Goal: Information Seeking & Learning: Learn about a topic

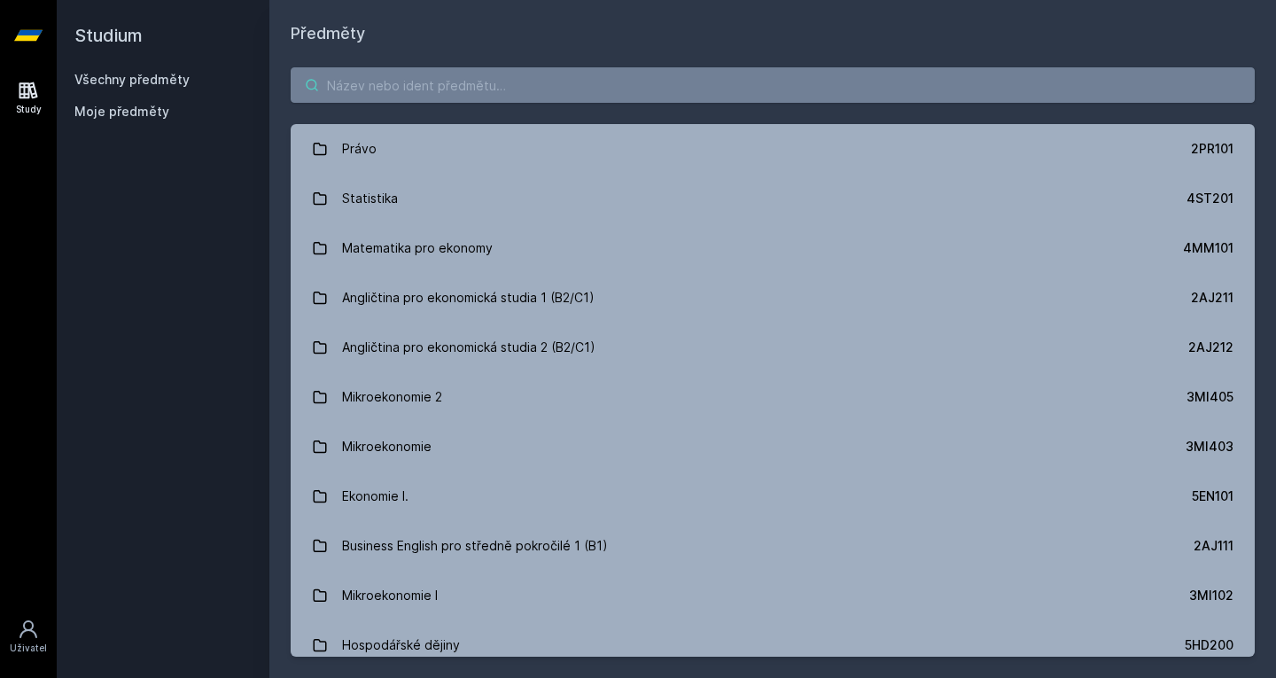
click at [488, 90] on input "search" at bounding box center [773, 84] width 964 height 35
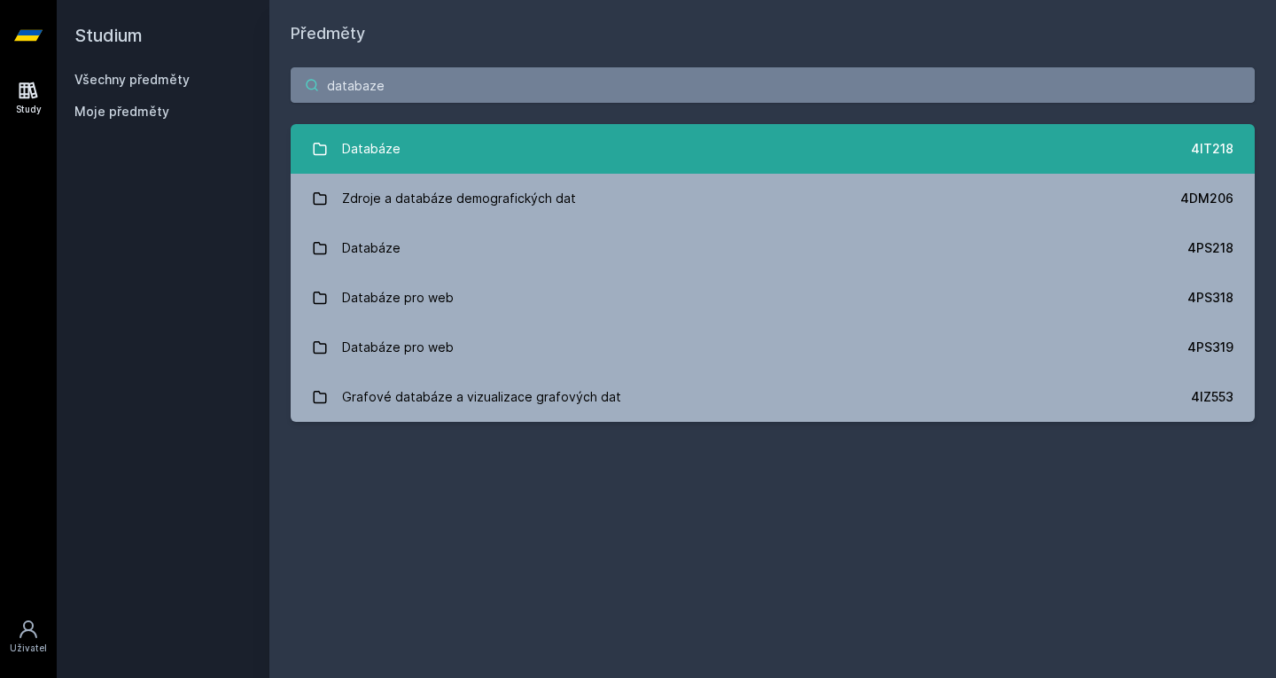
type input "databaze"
click at [483, 144] on link "Databáze 4IT218" at bounding box center [773, 149] width 964 height 50
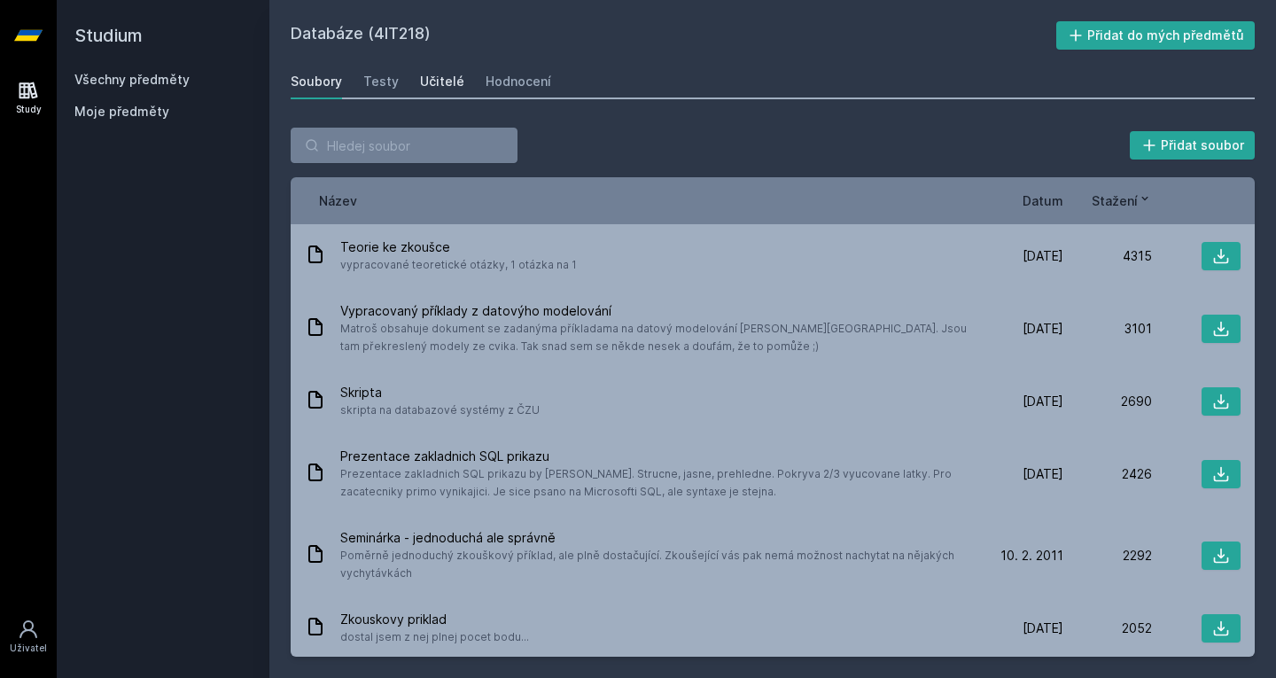
click at [420, 77] on div "Učitelé" at bounding box center [442, 82] width 44 height 18
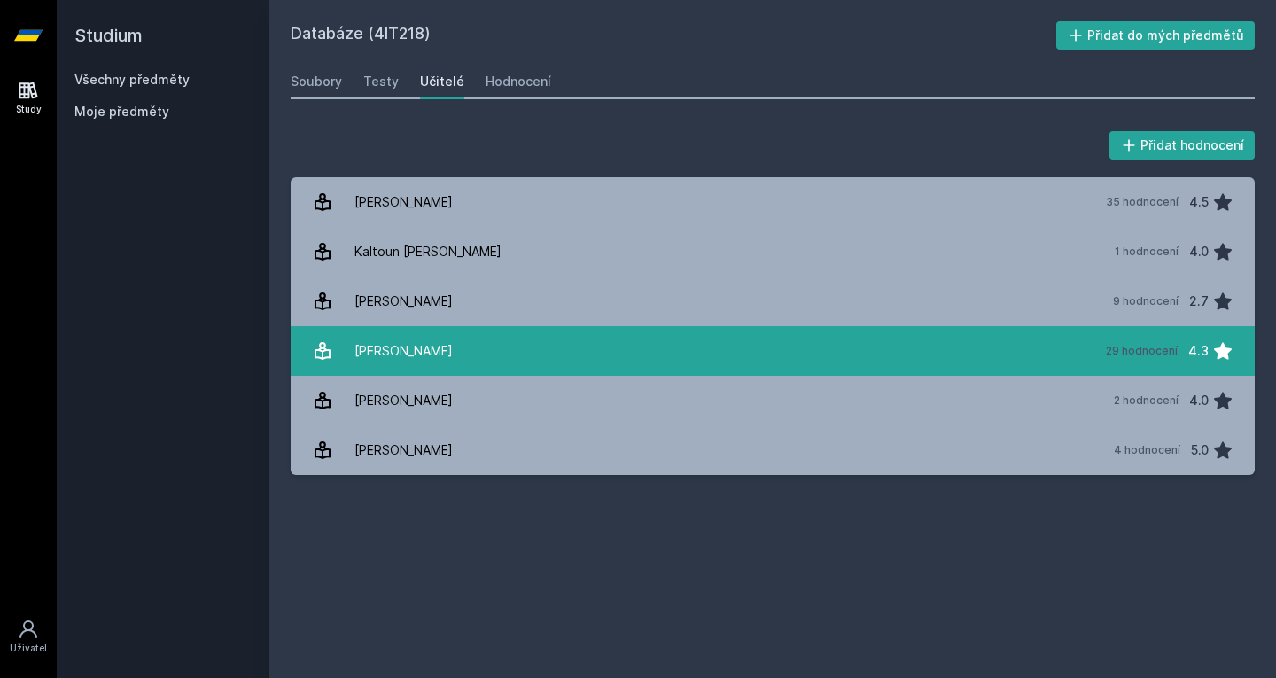
click at [431, 338] on div "[PERSON_NAME]" at bounding box center [404, 350] width 98 height 35
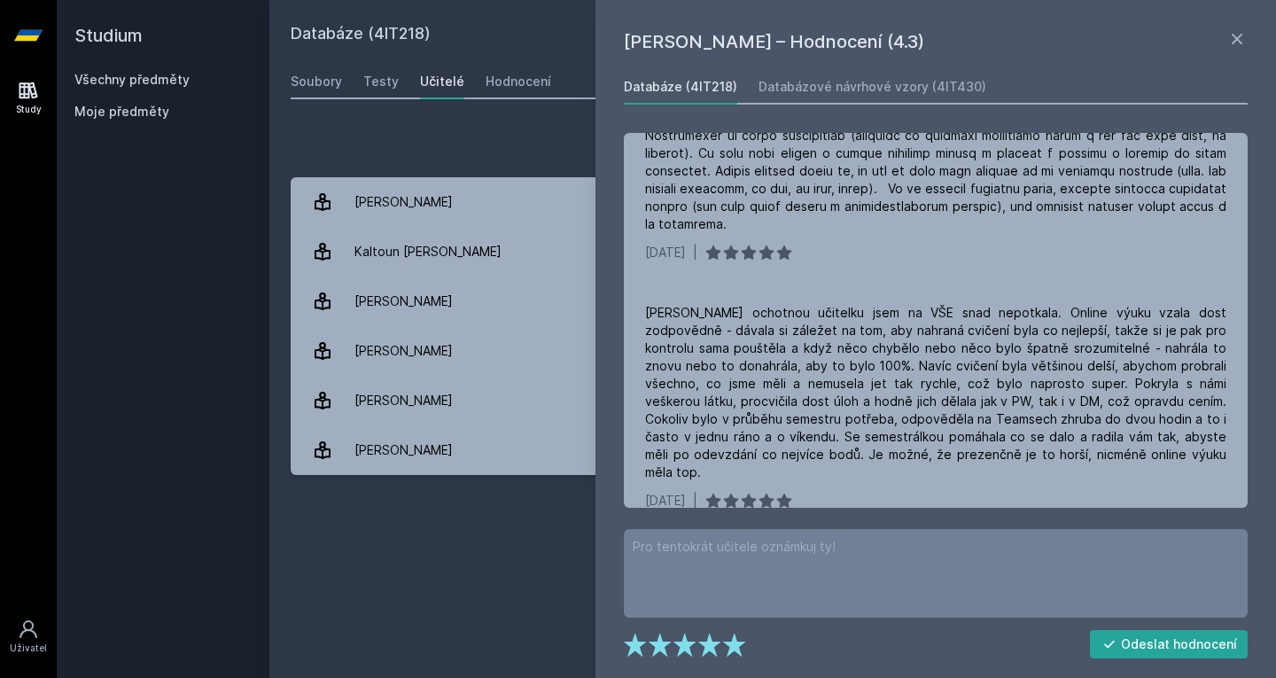
scroll to position [915, 0]
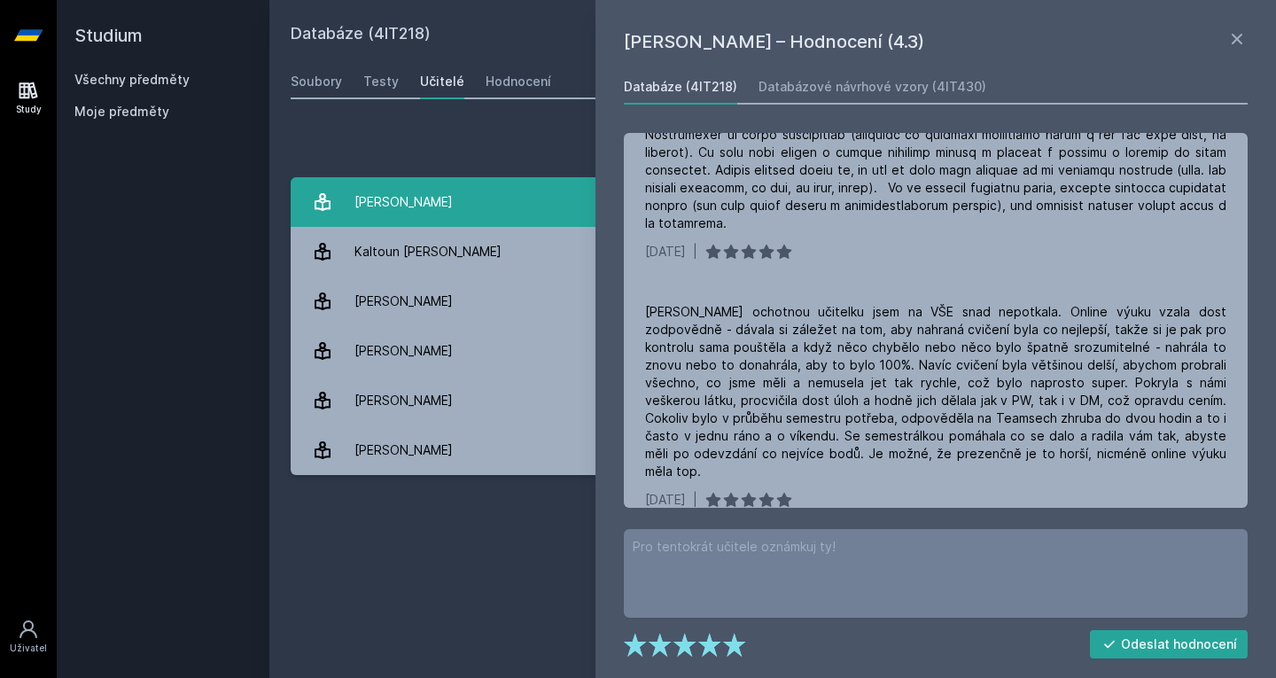
click at [365, 211] on div "[PERSON_NAME]" at bounding box center [404, 201] width 98 height 35
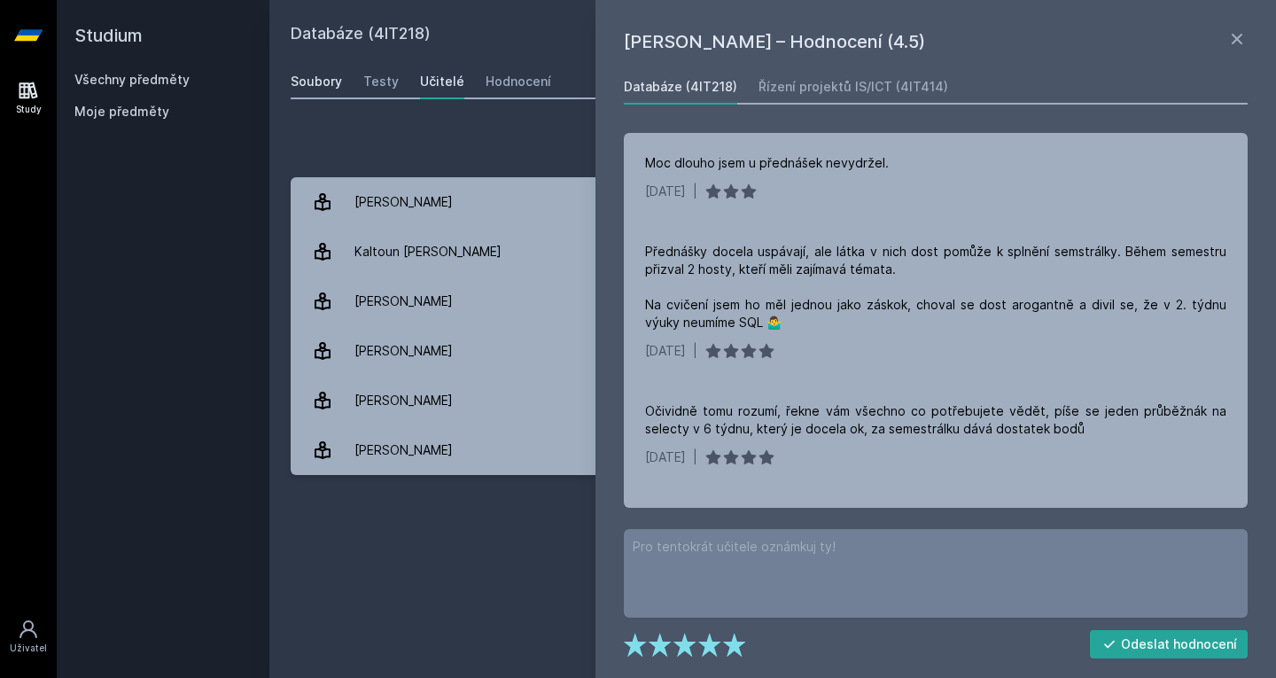
click at [309, 85] on div "Soubory" at bounding box center [316, 82] width 51 height 18
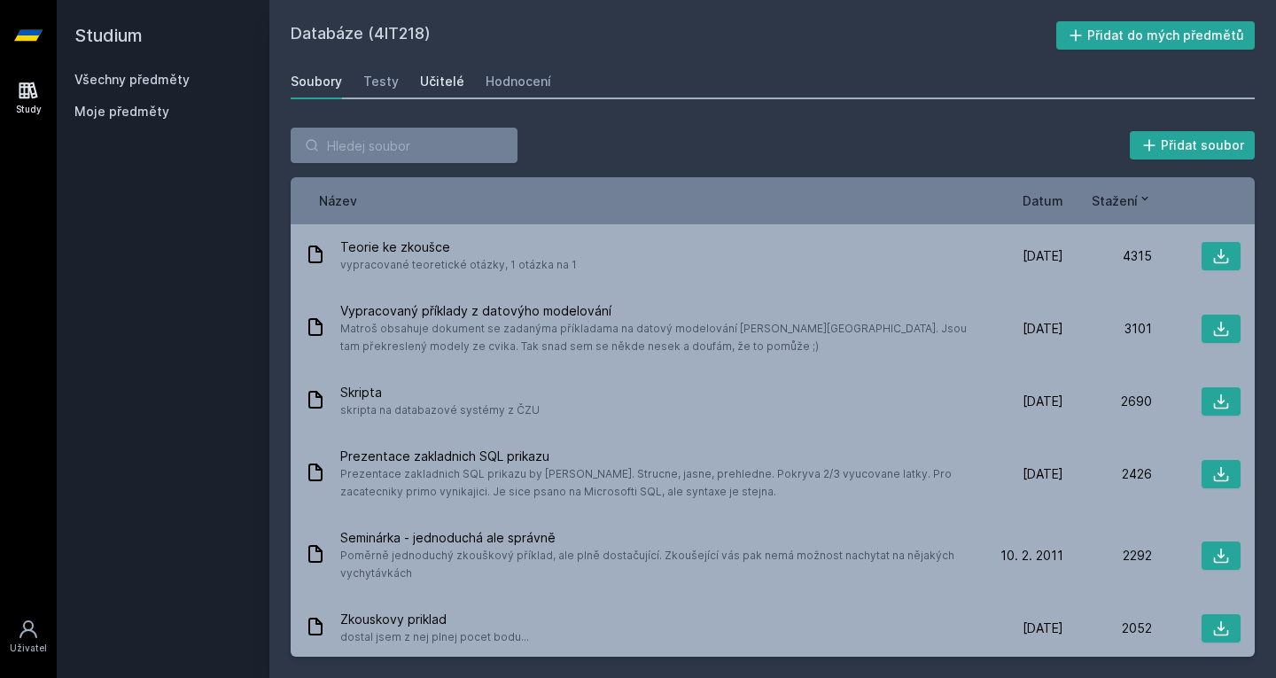
drag, startPoint x: 409, startPoint y: 78, endPoint x: 433, endPoint y: 85, distance: 25.8
click at [433, 85] on div "Soubory Testy Učitelé Hodnocení" at bounding box center [773, 81] width 964 height 35
click at [433, 85] on div "Učitelé" at bounding box center [442, 82] width 44 height 18
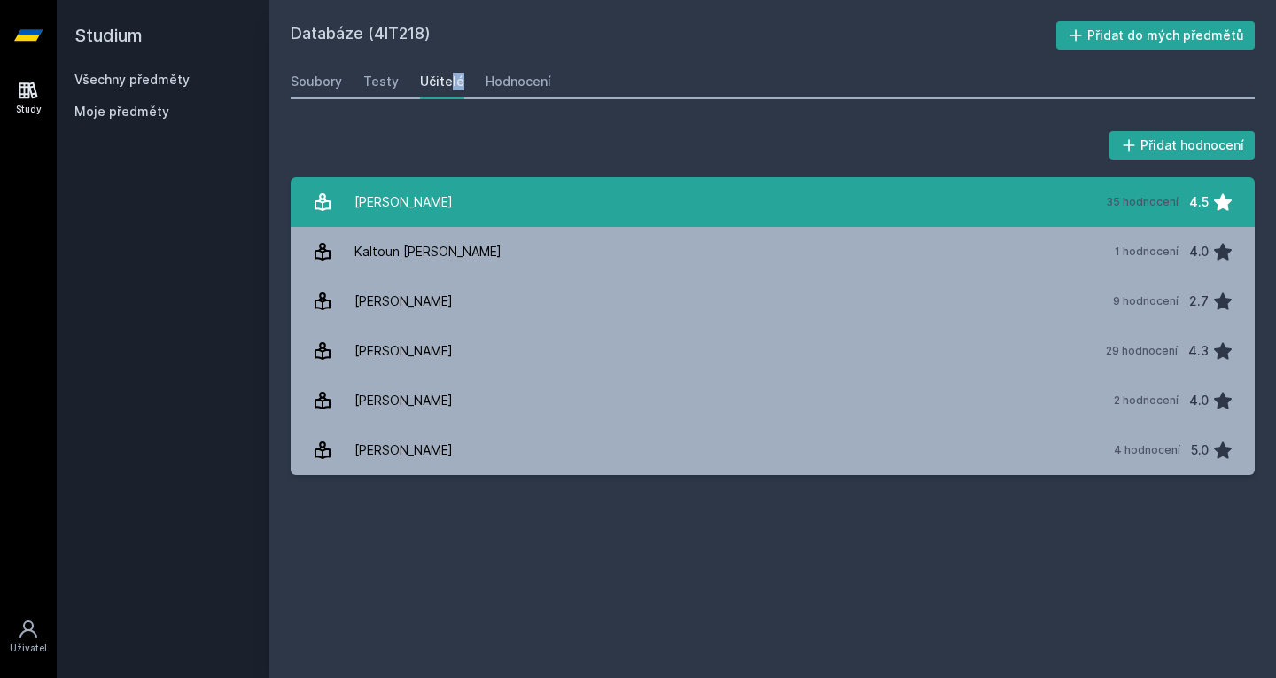
click at [405, 190] on div "[PERSON_NAME]" at bounding box center [404, 201] width 98 height 35
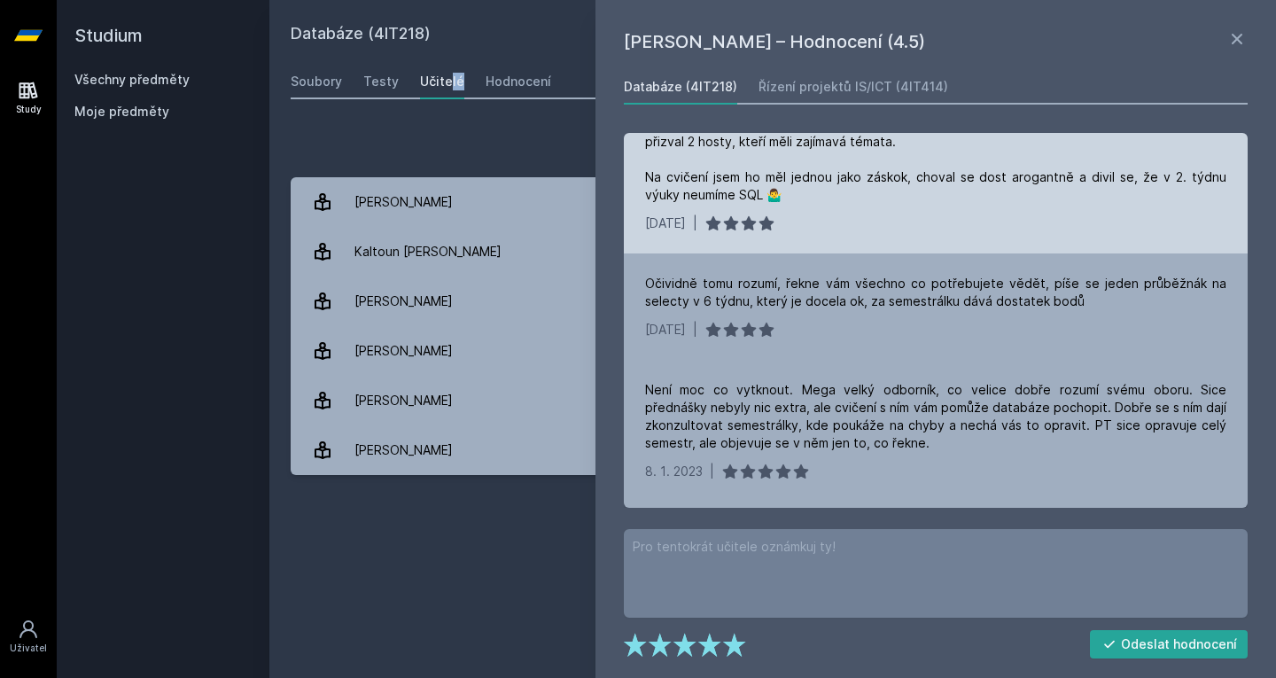
scroll to position [129, 0]
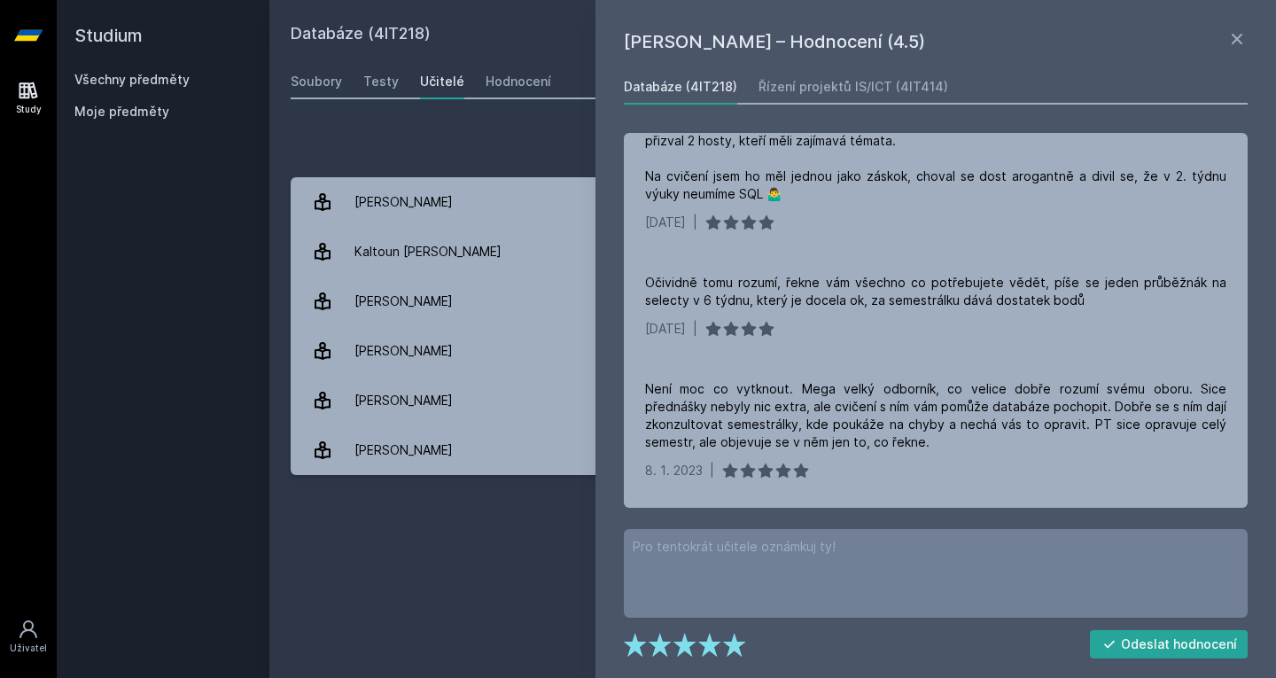
click at [451, 121] on div "Přidat hodnocení [PERSON_NAME] – Hodnocení (4.5) Databáze (4IT218) Řízení proje…" at bounding box center [772, 301] width 1007 height 390
click at [324, 76] on div "Soubory" at bounding box center [316, 82] width 51 height 18
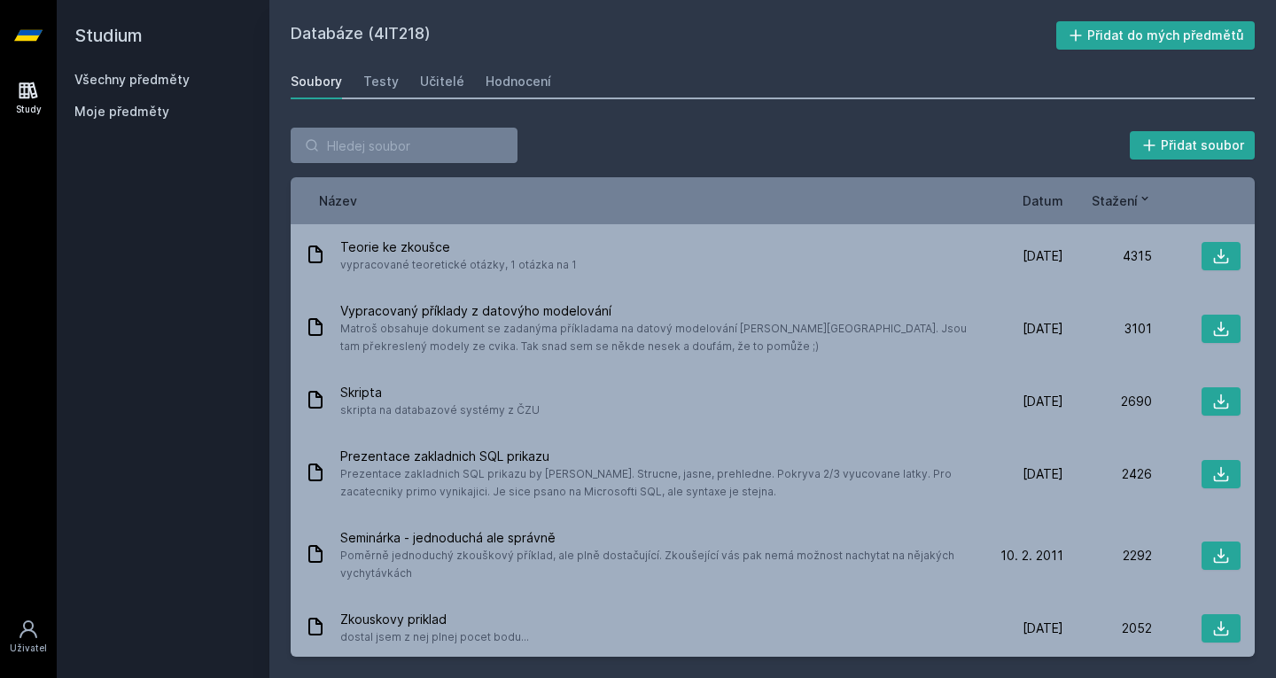
click at [1128, 200] on span "Stažení" at bounding box center [1115, 200] width 46 height 19
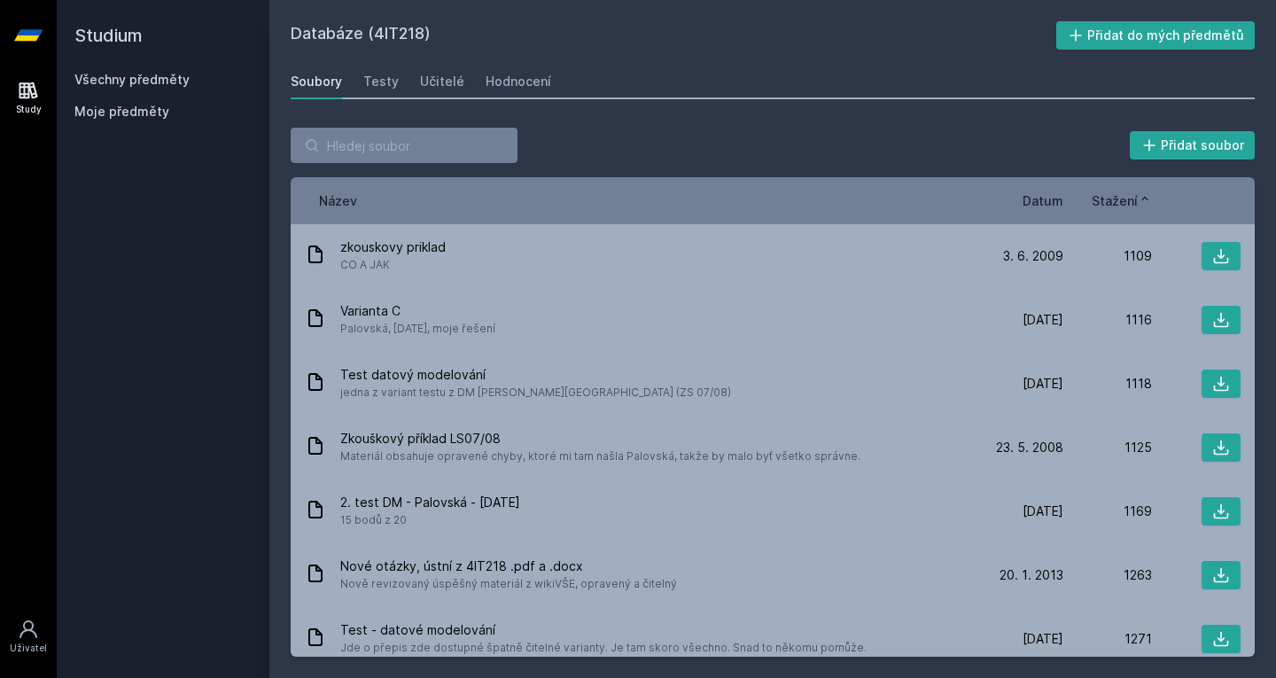
click at [1128, 200] on span "Stažení" at bounding box center [1115, 200] width 46 height 19
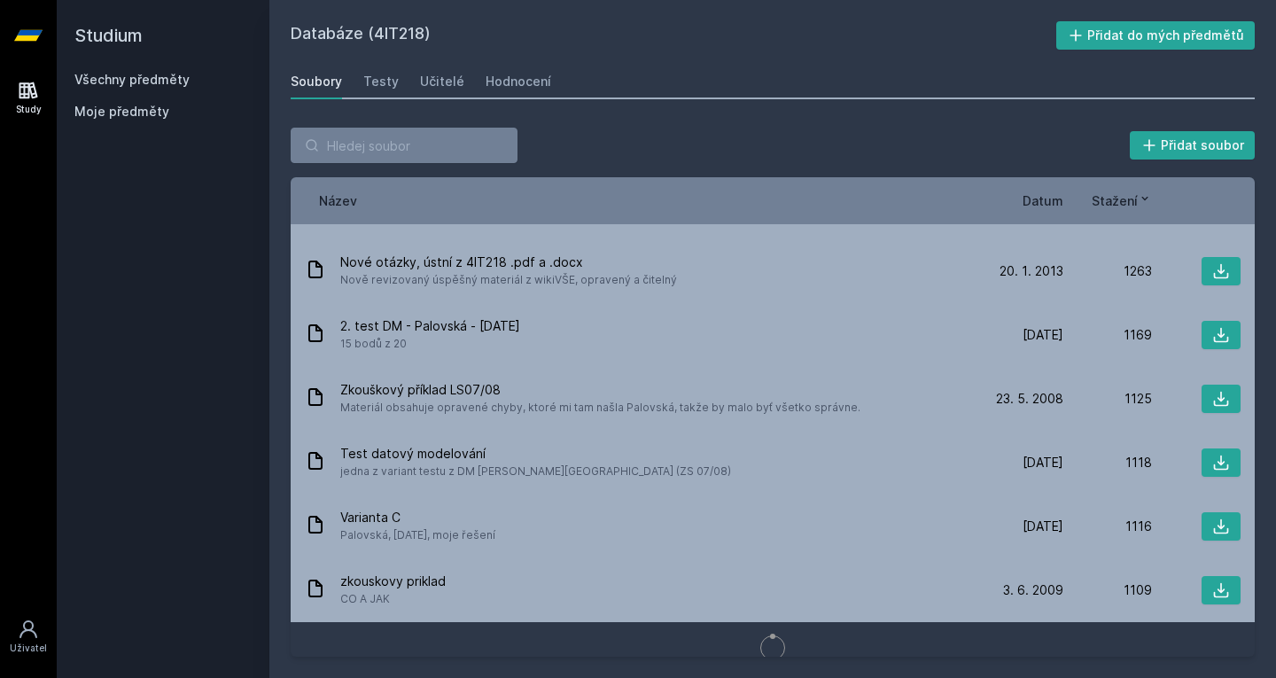
scroll to position [1626, 0]
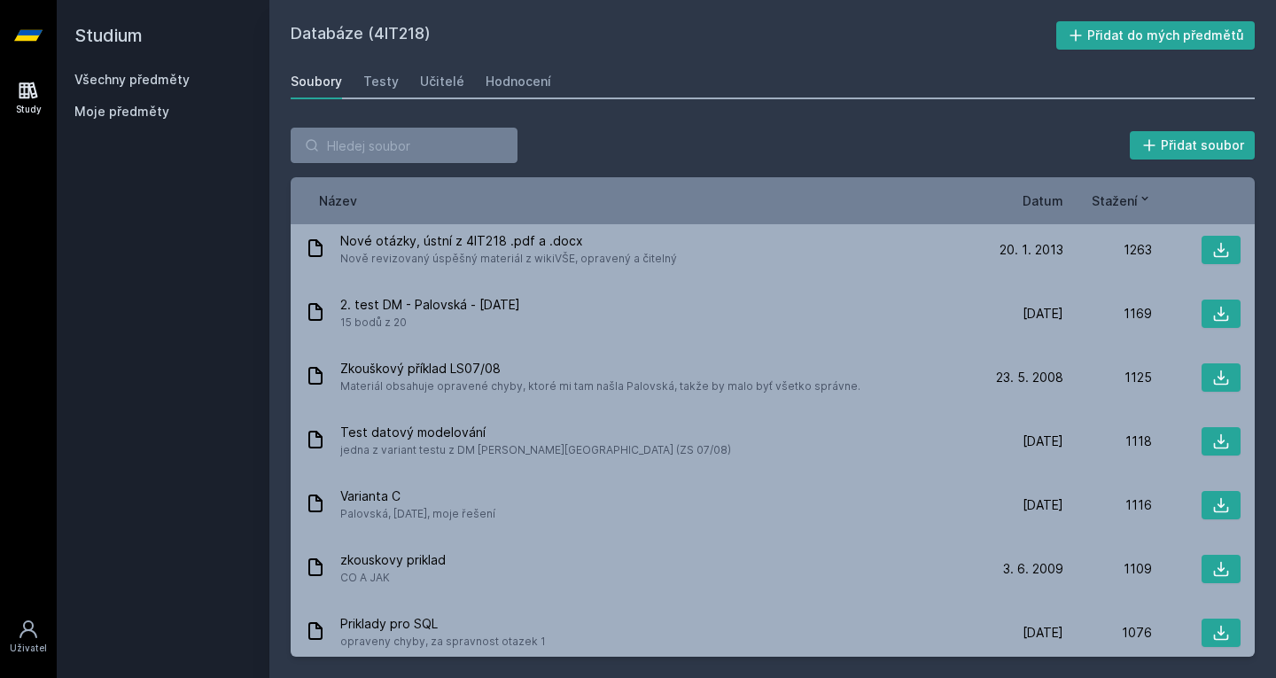
click at [1036, 200] on span "Datum" at bounding box center [1043, 200] width 41 height 19
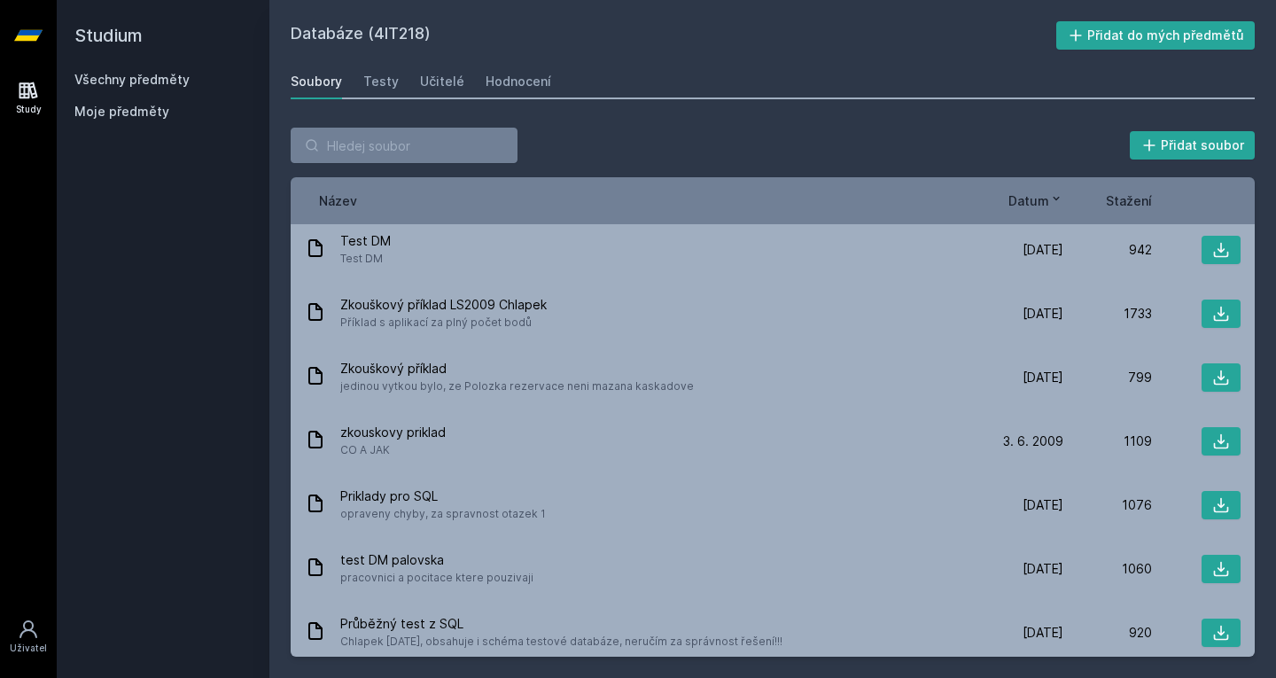
click at [1036, 200] on span "Datum" at bounding box center [1029, 200] width 41 height 19
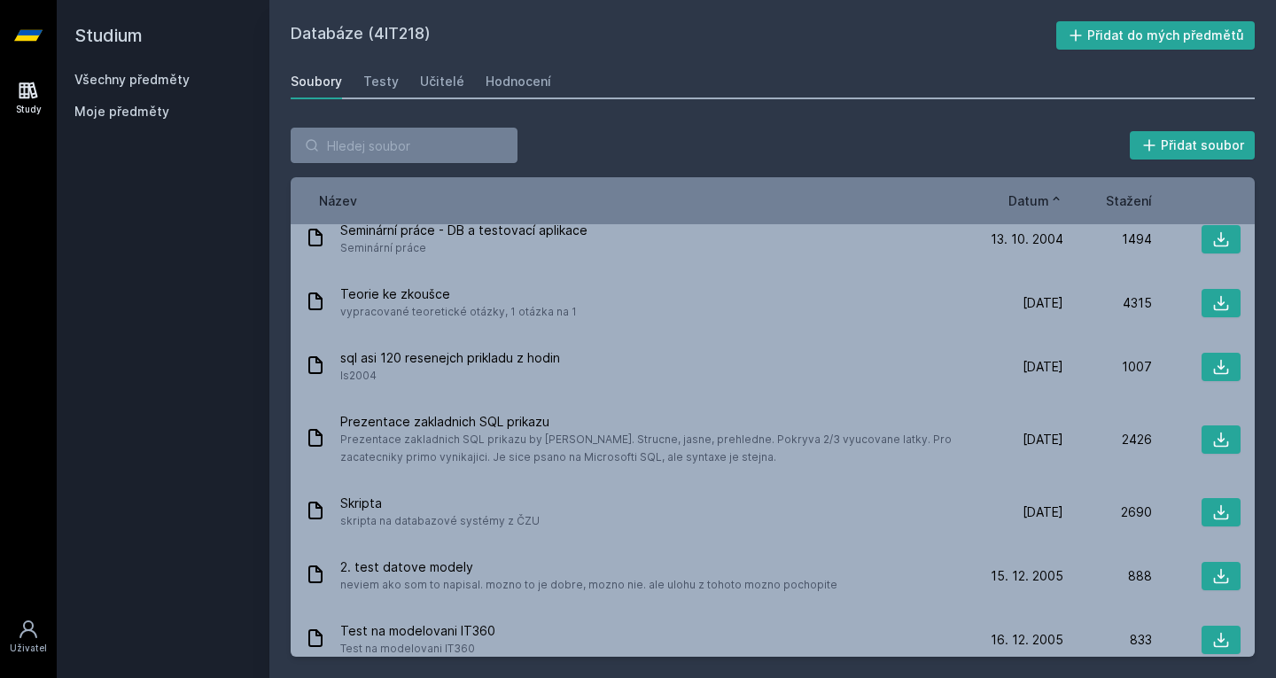
scroll to position [0, 0]
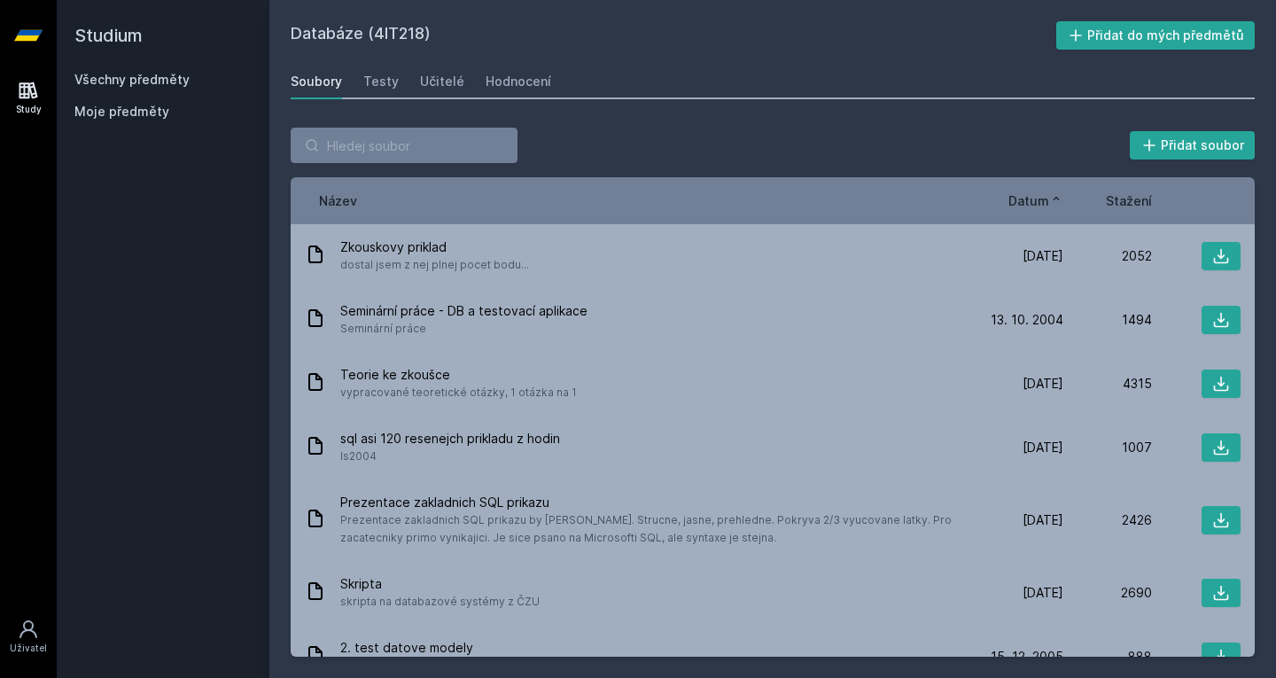
click at [1032, 191] on div "Název Datum Stažení" at bounding box center [773, 200] width 964 height 47
click at [1027, 195] on span "Datum" at bounding box center [1029, 200] width 41 height 19
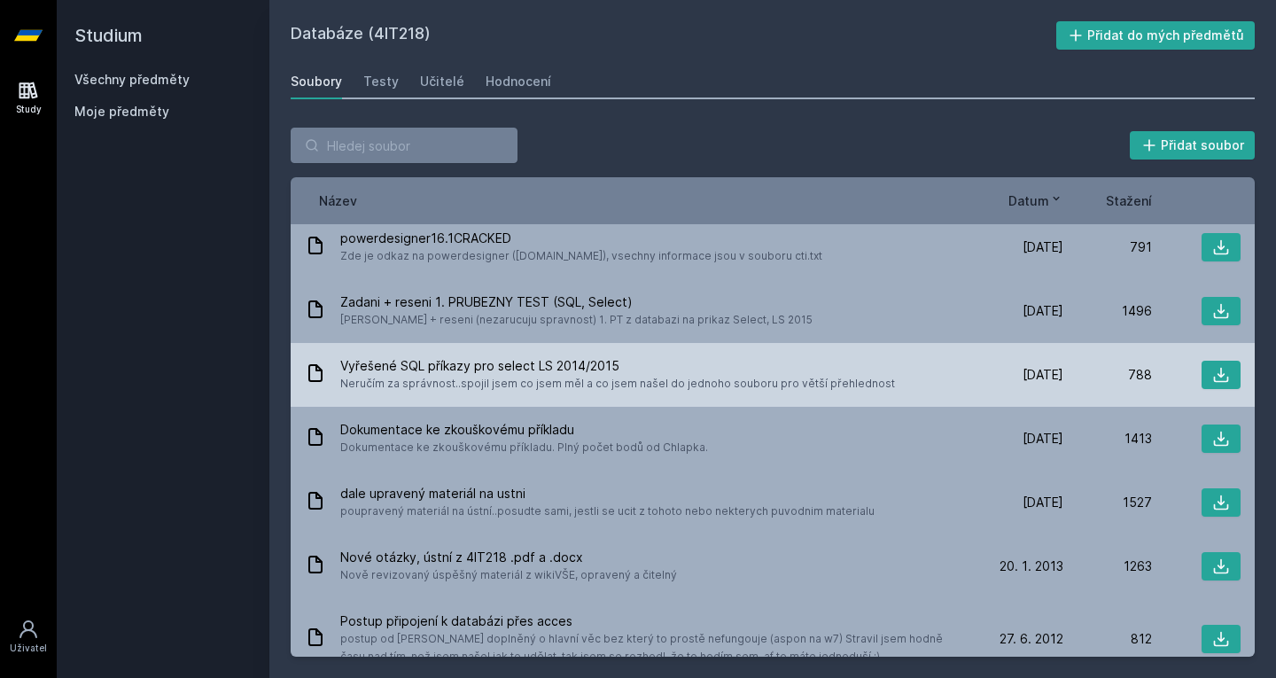
scroll to position [196, 0]
